Goal: Check status

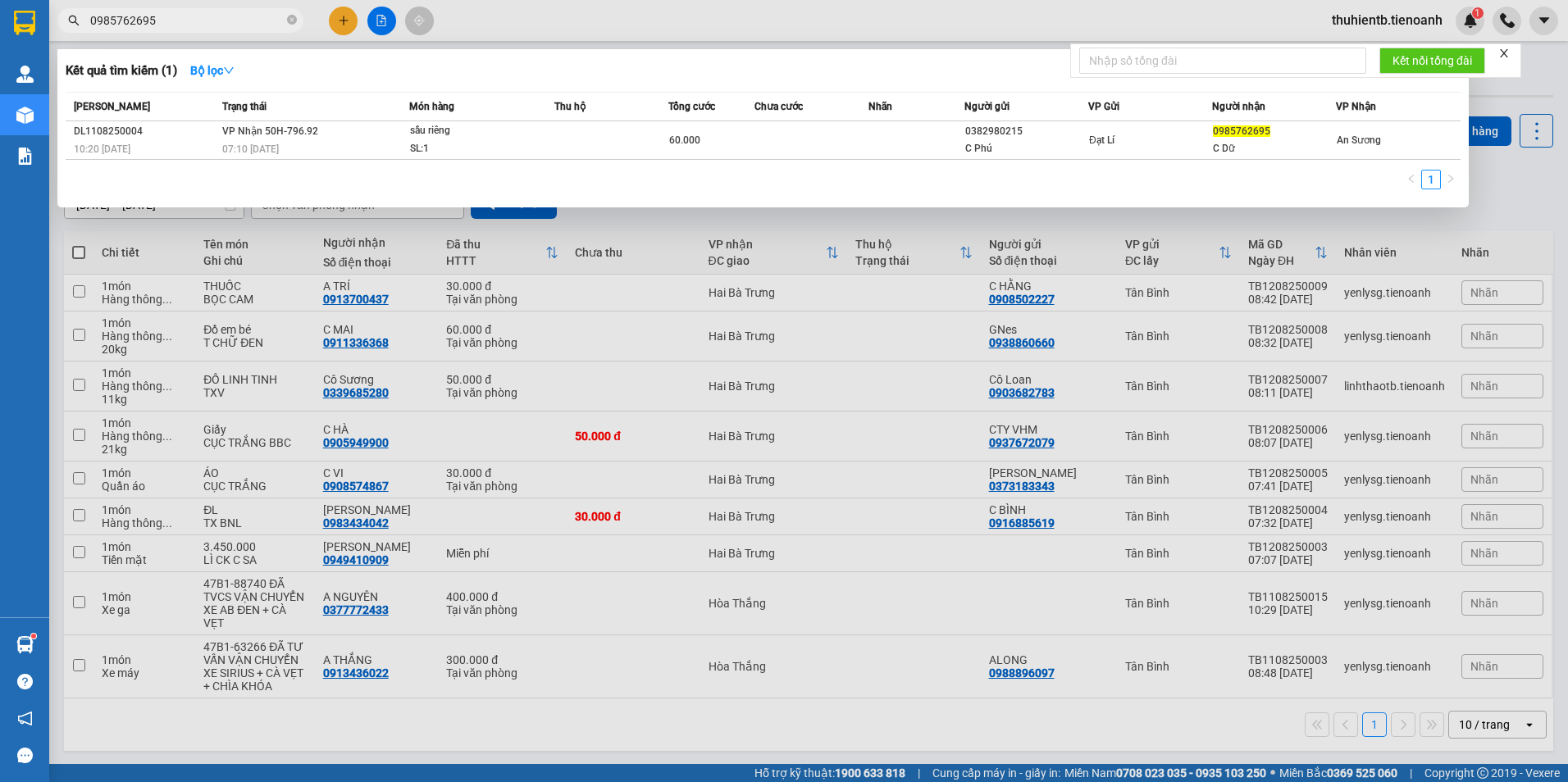
click at [153, 9] on span "0985762695" at bounding box center [180, 21] width 246 height 25
click at [131, 24] on input "0985762695" at bounding box center [187, 21] width 193 height 18
paste input "09433733"
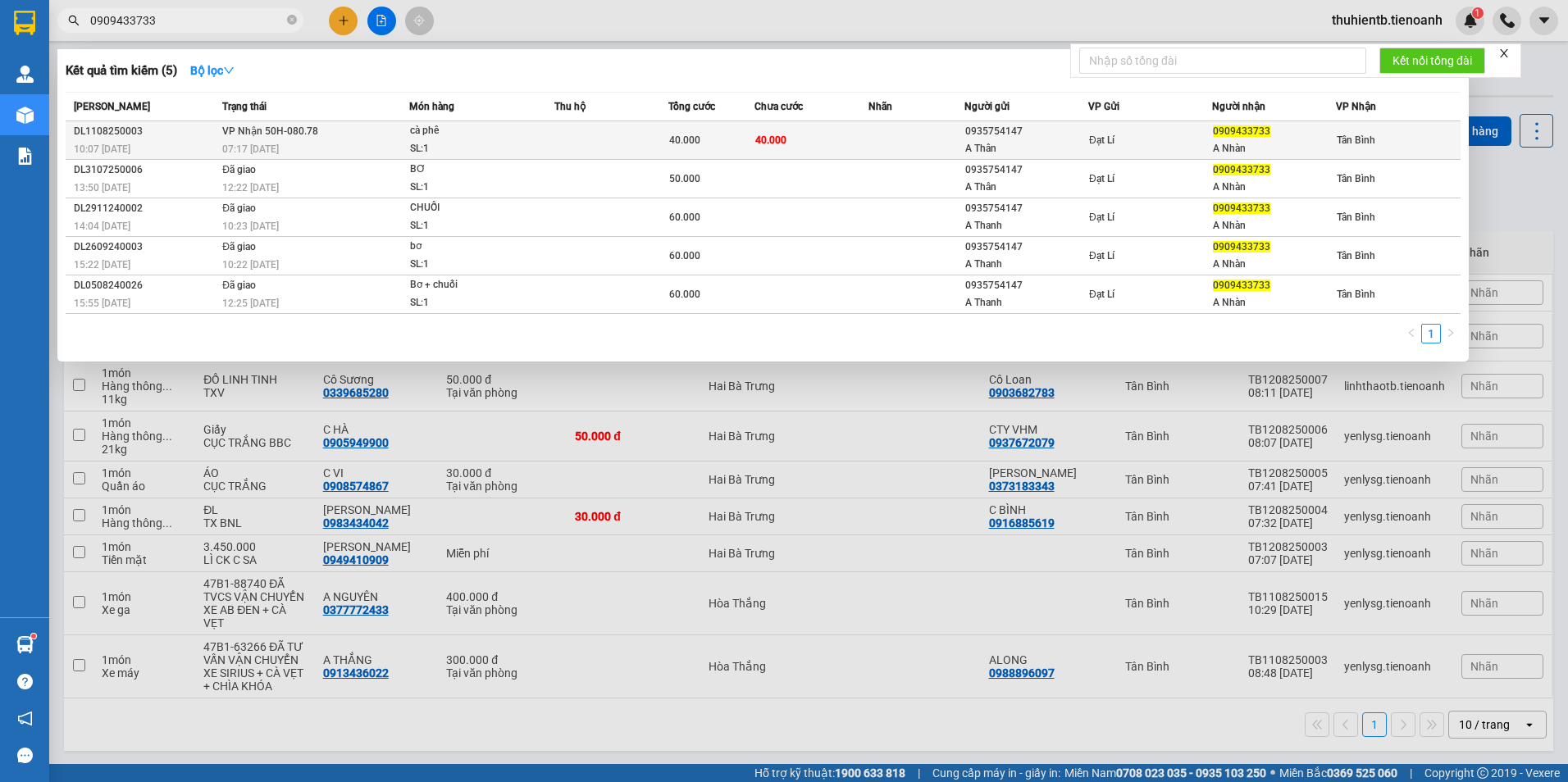
type input "0909433733"
click at [214, 140] on div "10:07 [DATE]" at bounding box center [146, 149] width 143 height 18
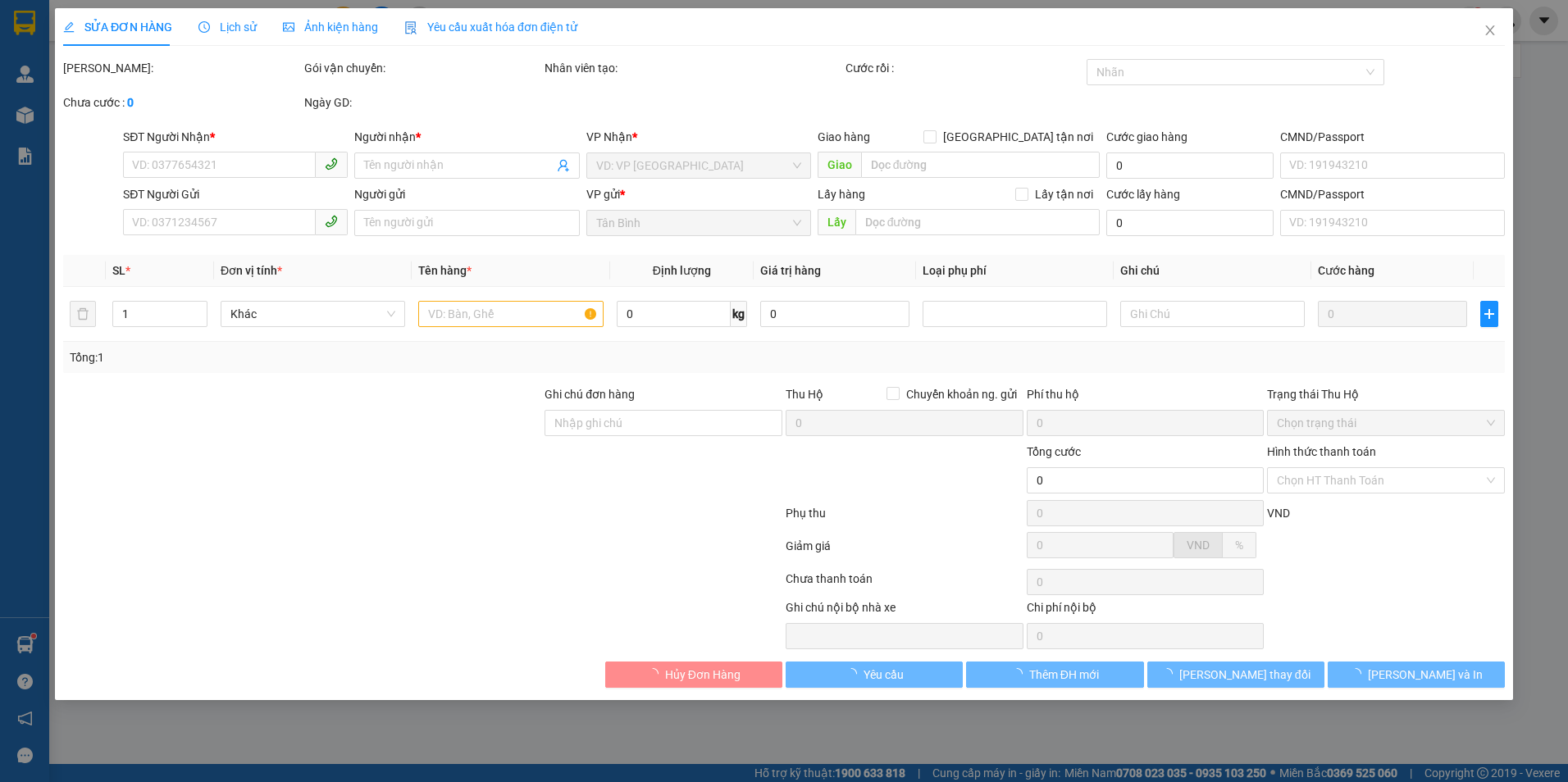
click at [240, 34] on span "Lịch sử" at bounding box center [227, 27] width 58 height 13
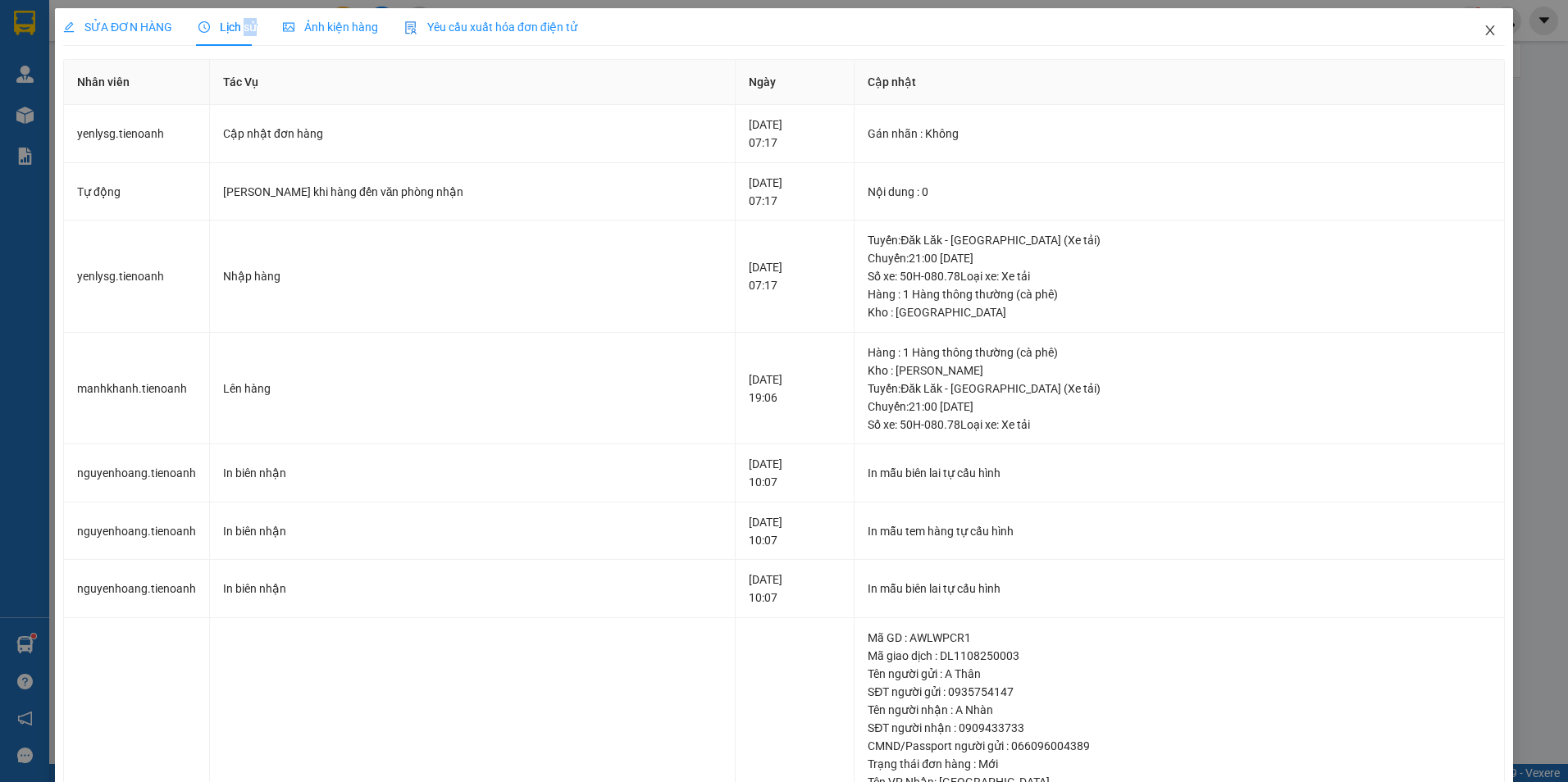
click at [1483, 35] on icon "close" at bounding box center [1490, 30] width 13 height 13
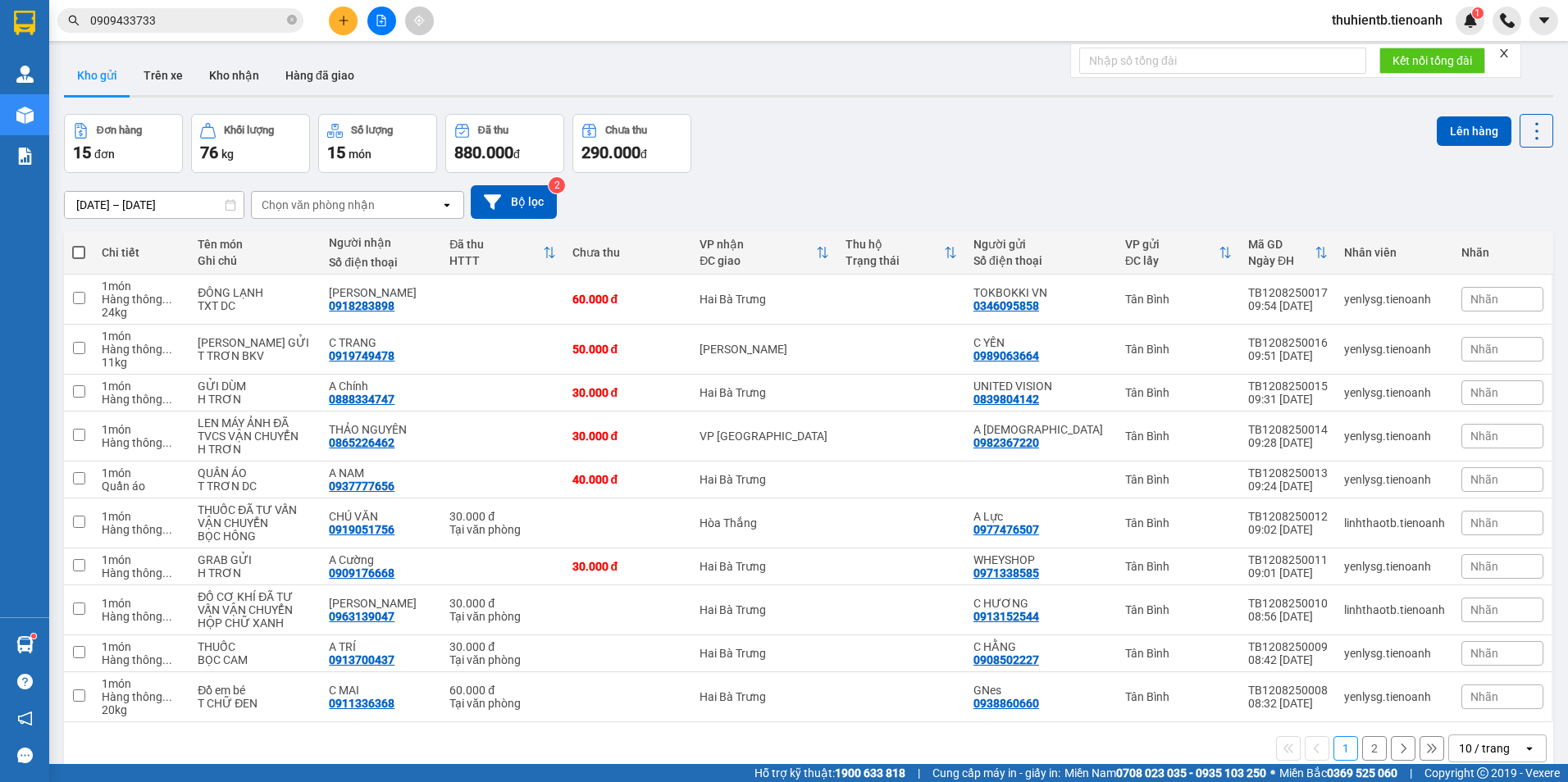
click at [196, 19] on input "0909433733" at bounding box center [187, 21] width 193 height 18
